Goal: Find specific page/section: Find specific page/section

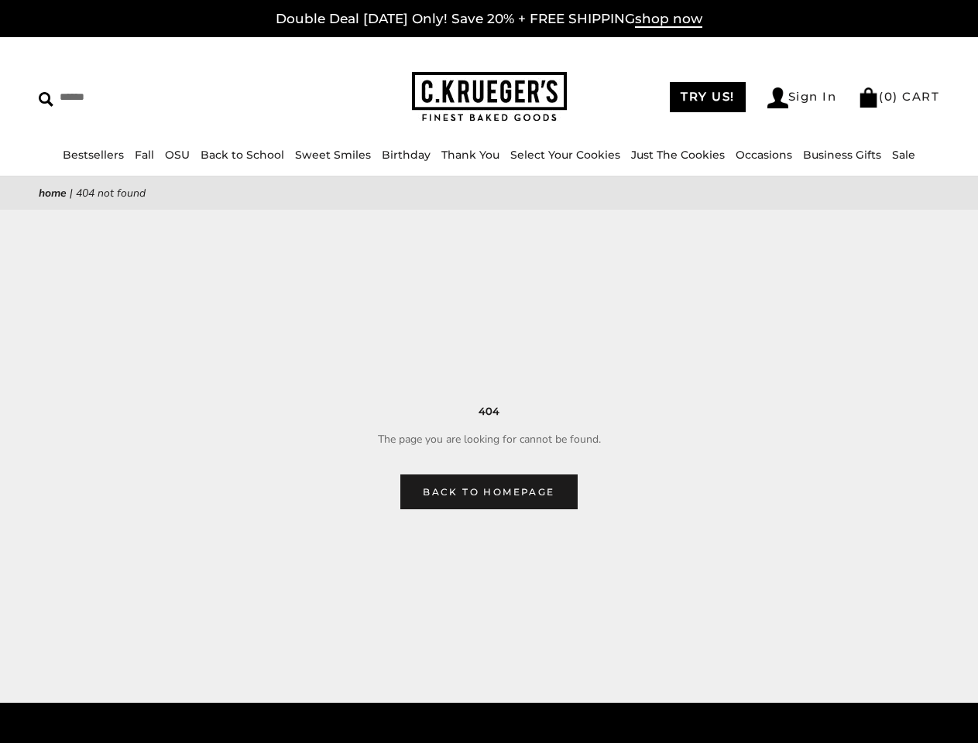
click at [488, 372] on main "Home | 404 Not Found 404 The page you are looking for cannot be found. Back to …" at bounding box center [489, 342] width 978 height 333
click at [142, 97] on input "Search" at bounding box center [142, 97] width 206 height 24
click at [758, 155] on link "Occasions" at bounding box center [763, 155] width 57 height 14
